Goal: Go to known website: Access a specific website the user already knows

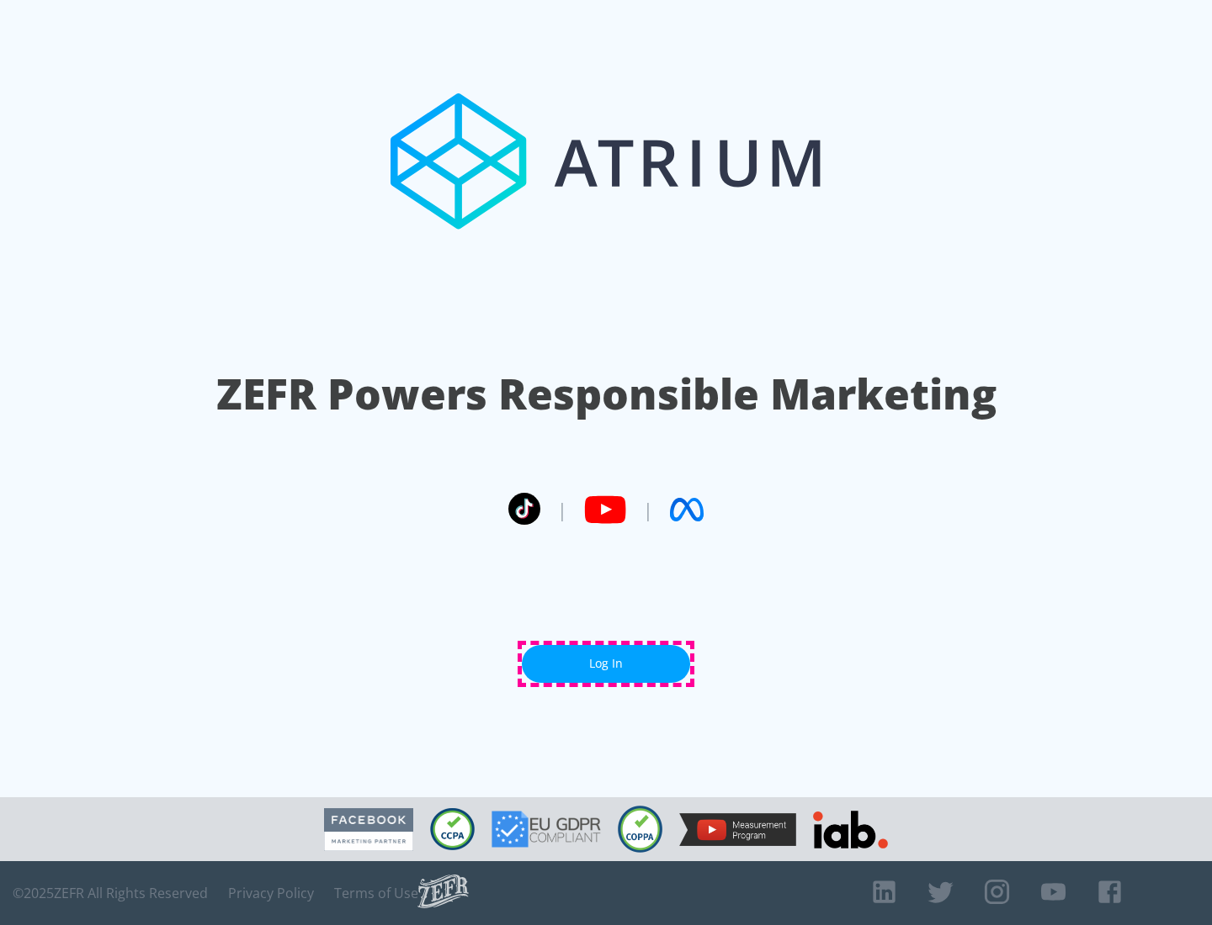
click at [606, 664] on link "Log In" at bounding box center [606, 664] width 168 height 38
